Goal: Task Accomplishment & Management: Manage account settings

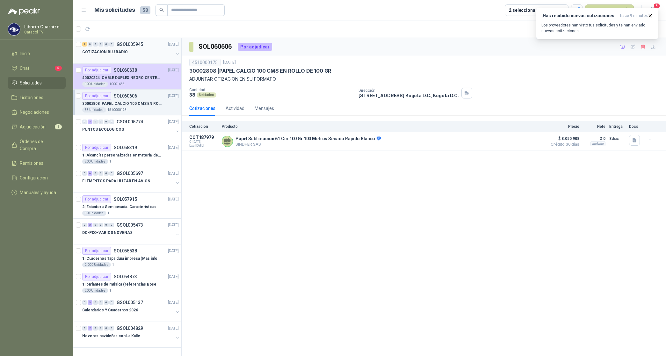
click at [105, 52] on p "COTIZACION BLU RADIO" at bounding box center [105, 52] width 46 height 6
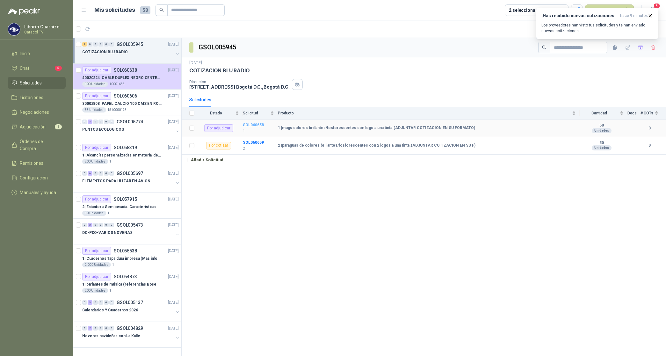
click at [251, 124] on b "SOL060658" at bounding box center [253, 125] width 21 height 4
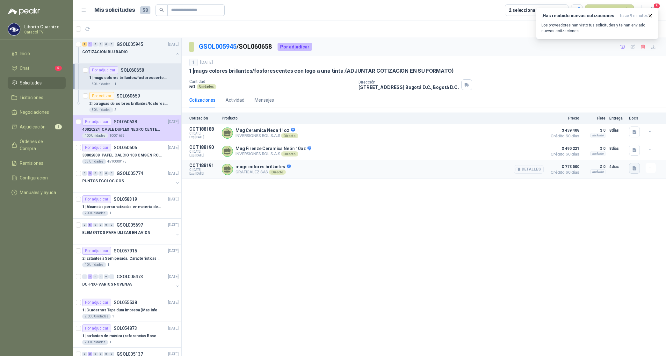
click at [634, 170] on icon "button" at bounding box center [635, 168] width 4 height 4
click at [561, 156] on button "COTIZACIÓN-00-348-CARACOL TELEVISIÓN MUG NEON.pdf" at bounding box center [576, 155] width 119 height 7
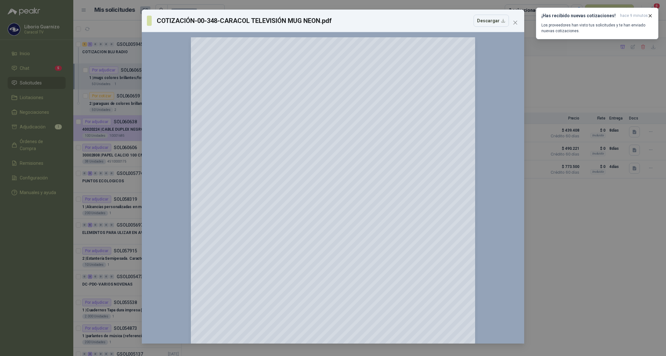
drag, startPoint x: 515, startPoint y: 20, endPoint x: 517, endPoint y: 35, distance: 15.4
click at [515, 21] on icon "close" at bounding box center [515, 22] width 5 height 5
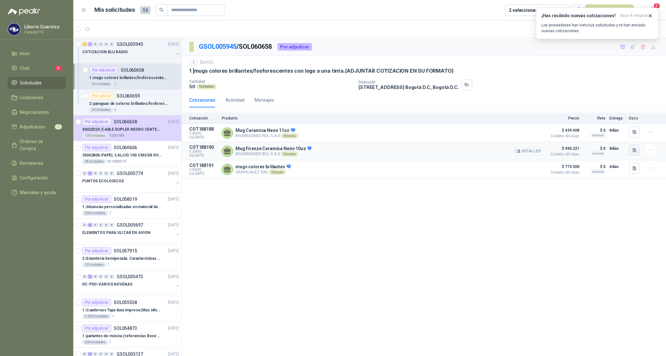
click at [633, 153] on icon "button" at bounding box center [634, 150] width 5 height 5
click at [618, 136] on button "mug 2.jpg" at bounding box center [623, 137] width 26 height 7
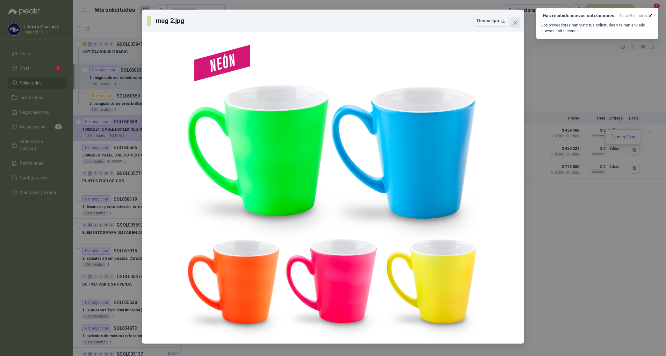
click at [520, 22] on span "Close" at bounding box center [515, 22] width 10 height 5
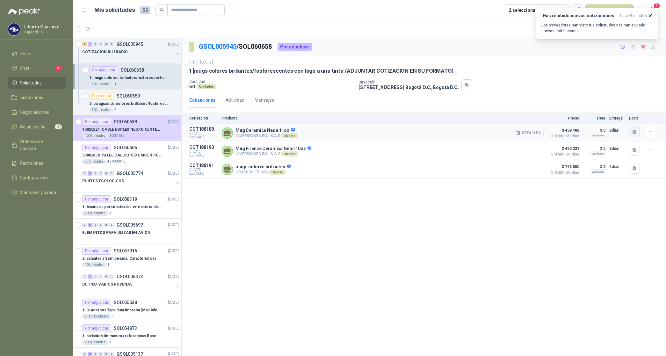
click at [637, 131] on icon "button" at bounding box center [634, 131] width 5 height 5
click at [626, 118] on button "MUG 1.jpg" at bounding box center [622, 118] width 27 height 7
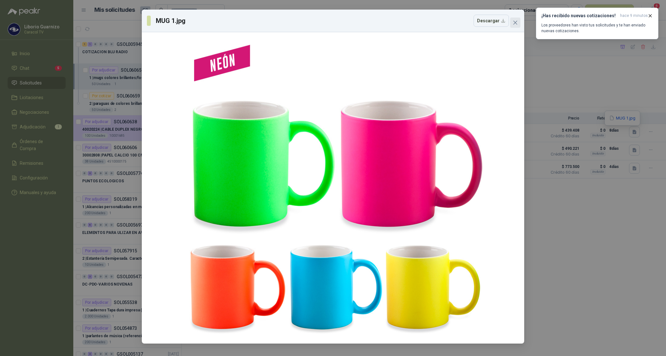
click at [518, 23] on span "Close" at bounding box center [515, 22] width 10 height 5
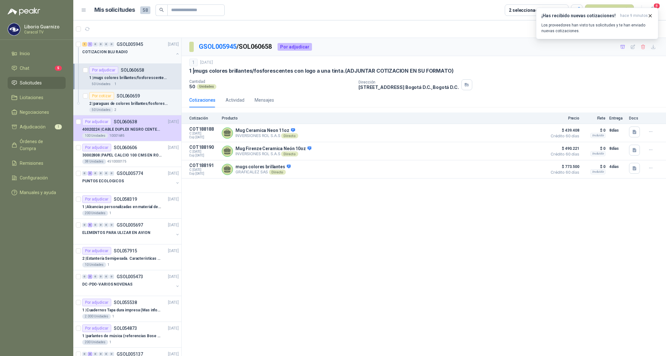
click at [107, 52] on p "COTIZACION BLU RADIO" at bounding box center [105, 52] width 46 height 6
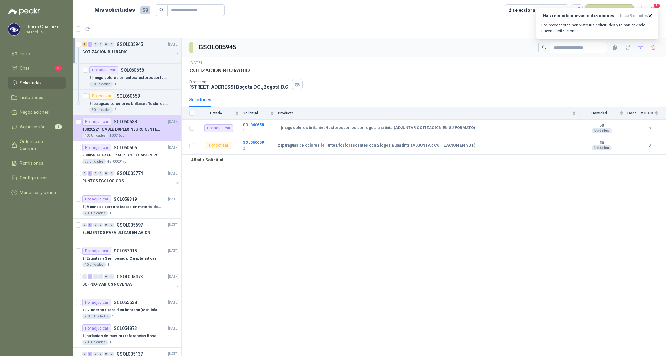
click at [106, 55] on p "COTIZACION BLU RADIO" at bounding box center [105, 52] width 46 height 6
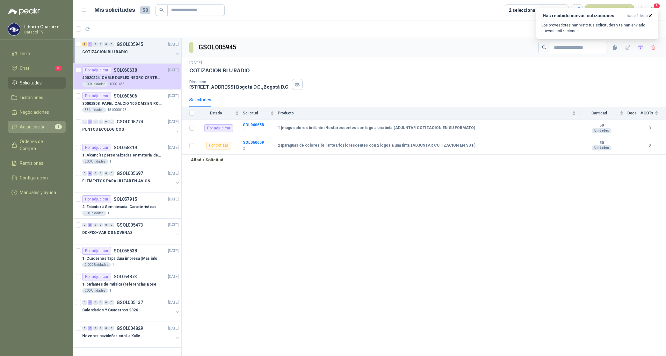
click at [34, 123] on span "Adjudicación" at bounding box center [33, 126] width 26 height 7
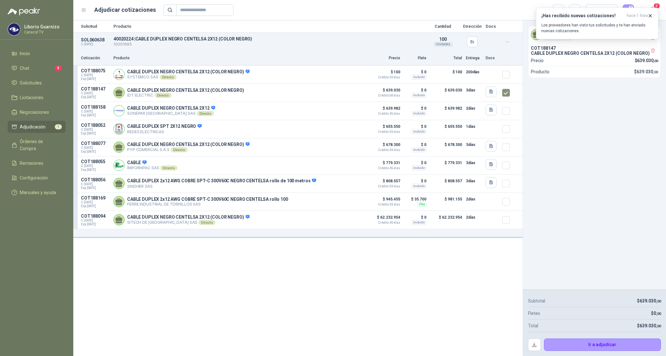
click at [592, 337] on div "Ir a adjudicar" at bounding box center [594, 341] width 133 height 19
click at [607, 343] on button "Ir a adjudicar" at bounding box center [602, 345] width 117 height 13
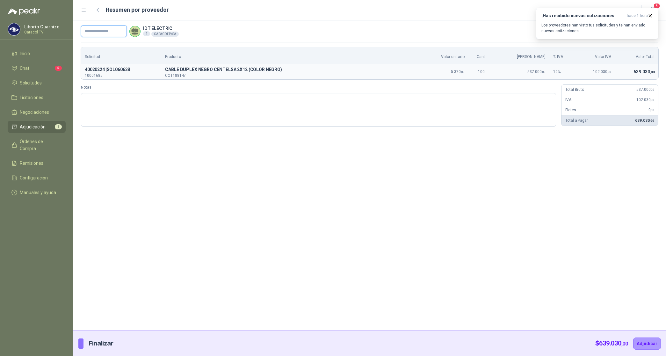
click at [120, 33] on input "text" at bounding box center [104, 31] width 46 height 11
click at [106, 32] on input "text" at bounding box center [104, 31] width 46 height 11
paste input "**********"
type input "**********"
click at [639, 341] on button "Adjudicar" at bounding box center [647, 344] width 28 height 12
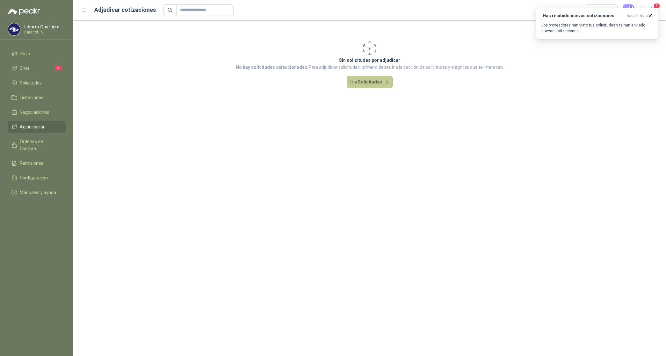
click at [367, 85] on button "Ir a Solicitudes" at bounding box center [370, 82] width 46 height 13
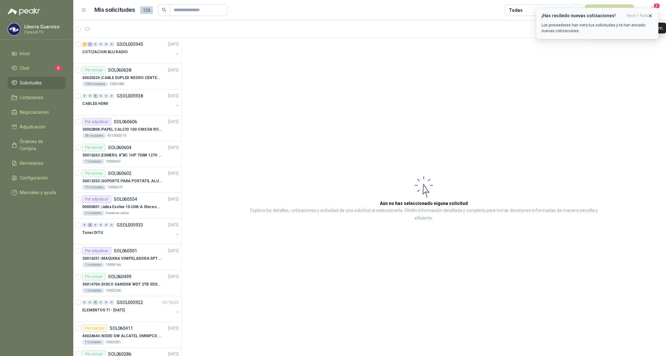
click at [639, 15] on span "hace 1 hora" at bounding box center [637, 15] width 21 height 5
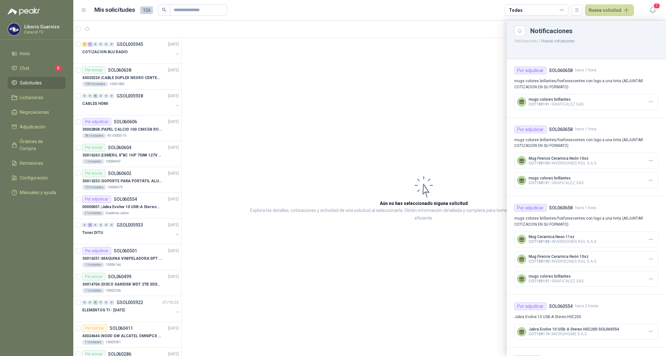
click at [495, 43] on div at bounding box center [369, 188] width 593 height 336
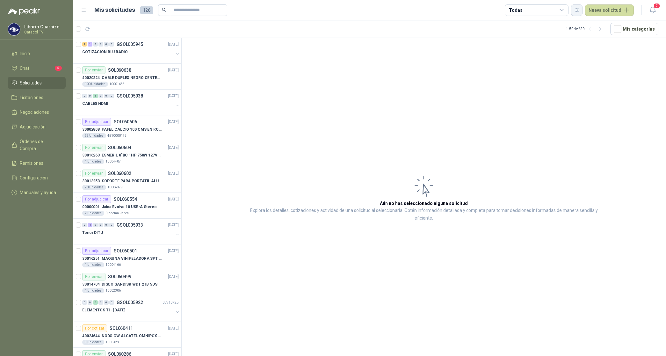
click at [578, 8] on icon "button" at bounding box center [577, 9] width 4 height 3
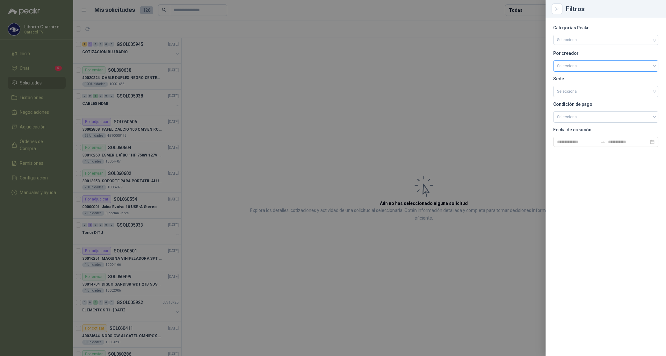
click at [576, 64] on input "search" at bounding box center [606, 66] width 98 height 10
click at [582, 99] on div "[PERSON_NAME]" at bounding box center [605, 99] width 95 height 7
click at [526, 7] on div at bounding box center [333, 178] width 666 height 356
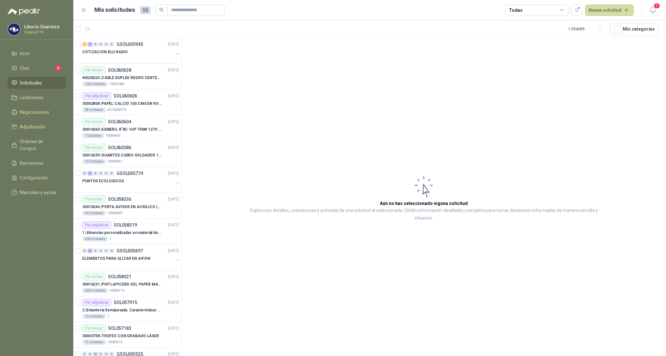
drag, startPoint x: 528, startPoint y: 7, endPoint x: 530, endPoint y: 11, distance: 3.9
click at [529, 9] on div "Todas" at bounding box center [537, 9] width 64 height 11
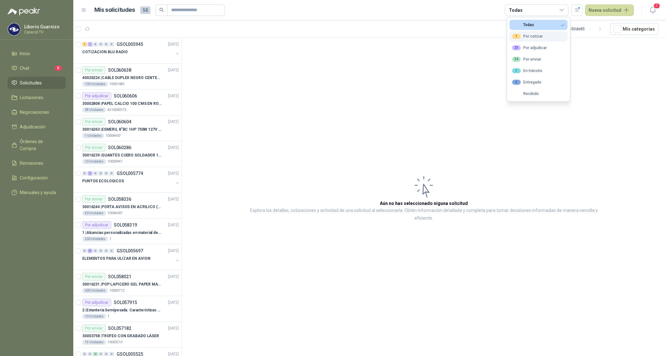
click at [531, 34] on div "1 Por cotizar" at bounding box center [527, 36] width 31 height 5
click at [532, 47] on div "23 Por adjudicar" at bounding box center [529, 47] width 35 height 5
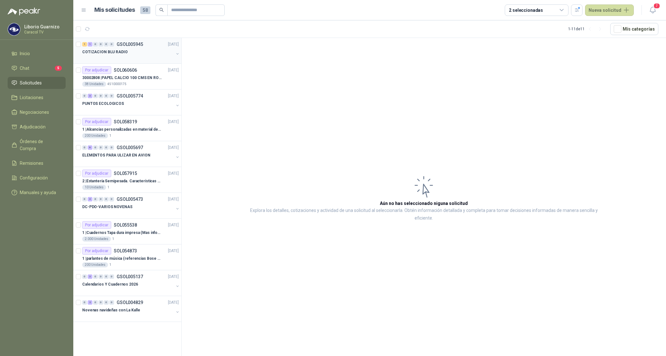
click at [102, 50] on p "COTIZACION BLU RADIO" at bounding box center [105, 52] width 46 height 6
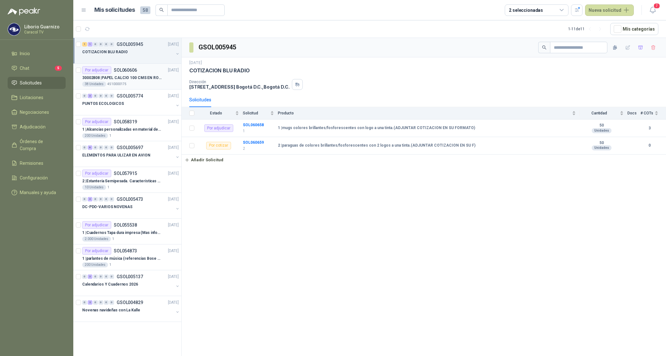
click at [151, 80] on p "30002808 | PAPEL CALCIO 100 CMS EN ROLLO DE 100 GR" at bounding box center [121, 78] width 79 height 6
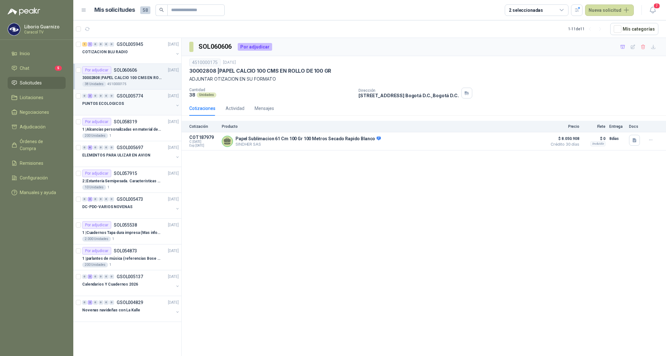
click at [104, 106] on p "PUNTOS ECOLOGICOS" at bounding box center [103, 104] width 42 height 6
